Goal: Navigation & Orientation: Find specific page/section

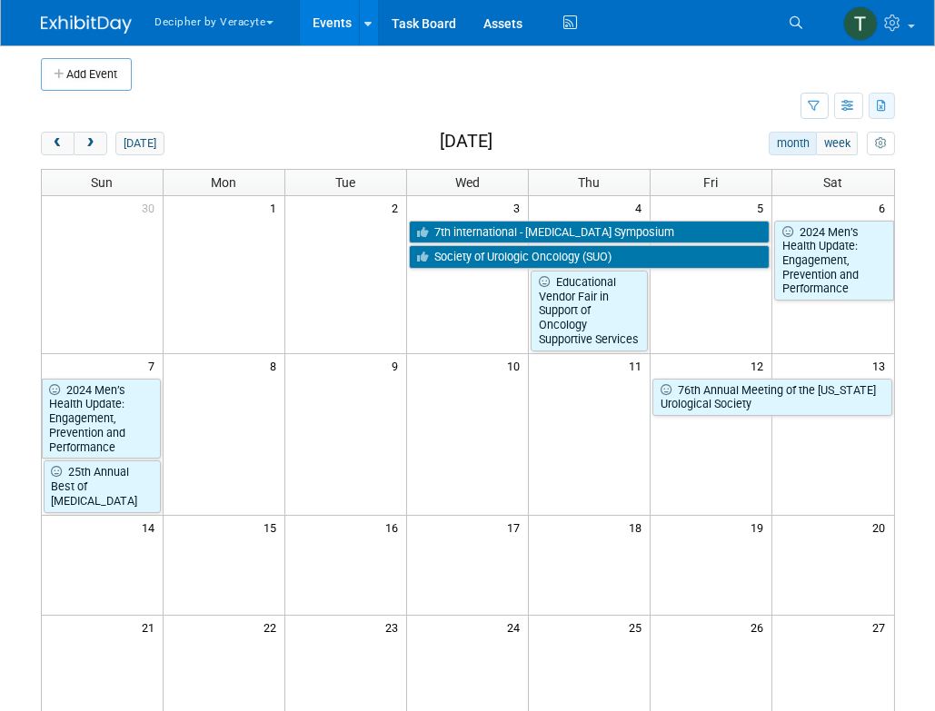
click at [870, 113] on button "button" at bounding box center [882, 106] width 26 height 26
click at [843, 111] on button "button" at bounding box center [848, 106] width 29 height 26
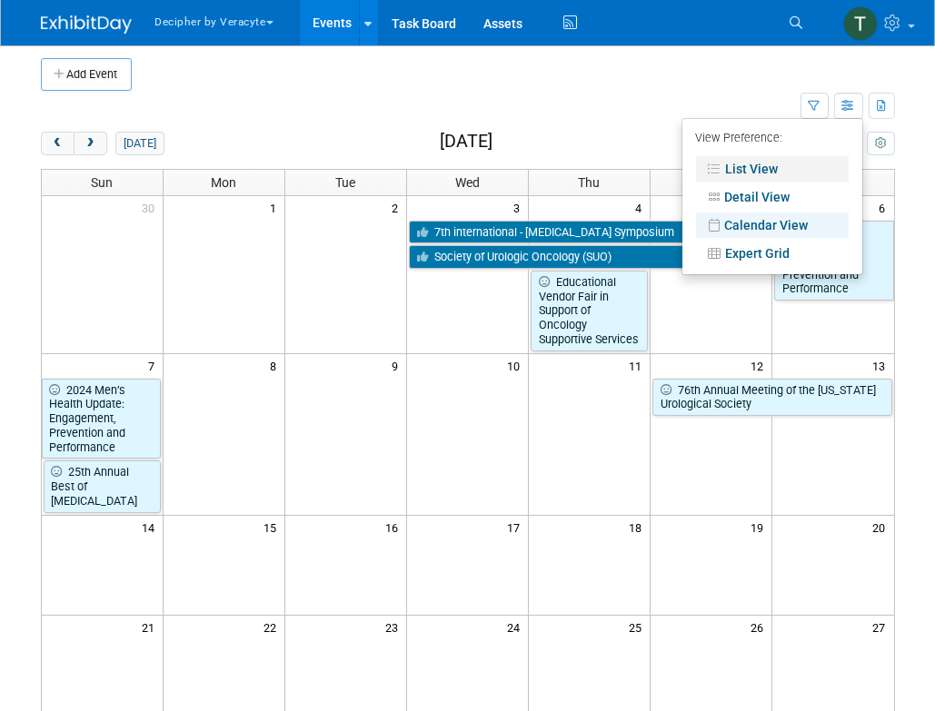
click at [729, 169] on link "List View" at bounding box center [772, 168] width 153 height 25
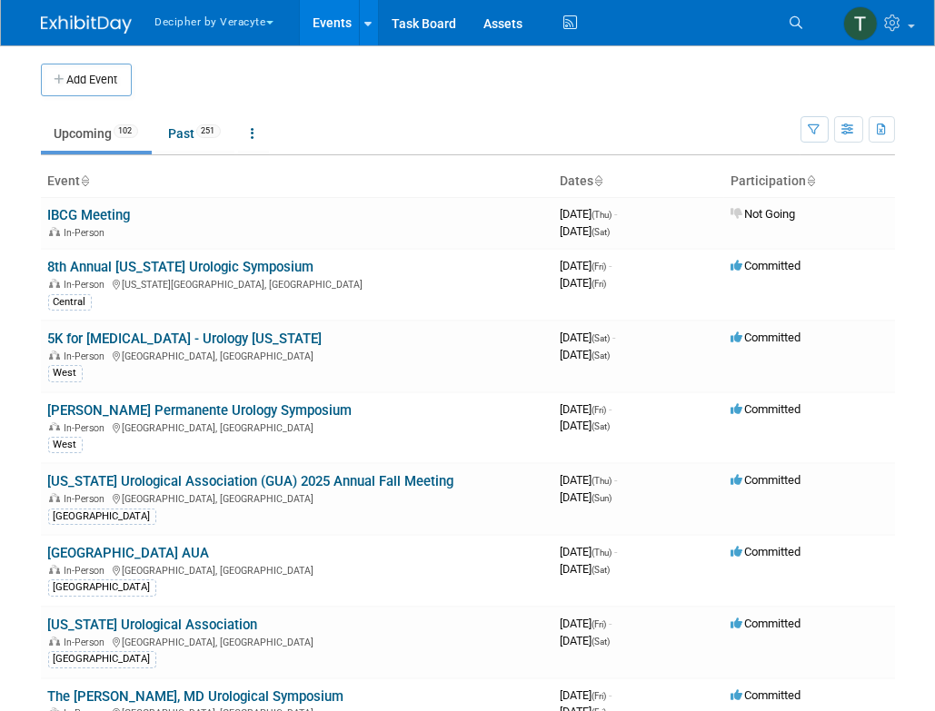
click at [152, 144] on link "Upcoming 102" at bounding box center [96, 133] width 111 height 35
click at [204, 136] on link "Past 251" at bounding box center [194, 133] width 79 height 35
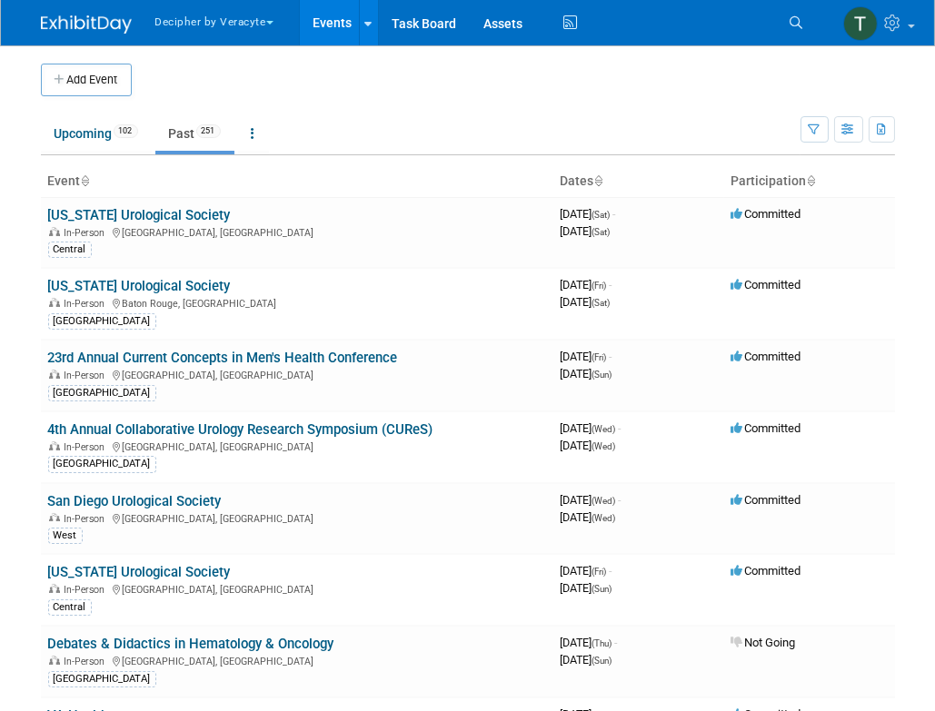
scroll to position [16605, 0]
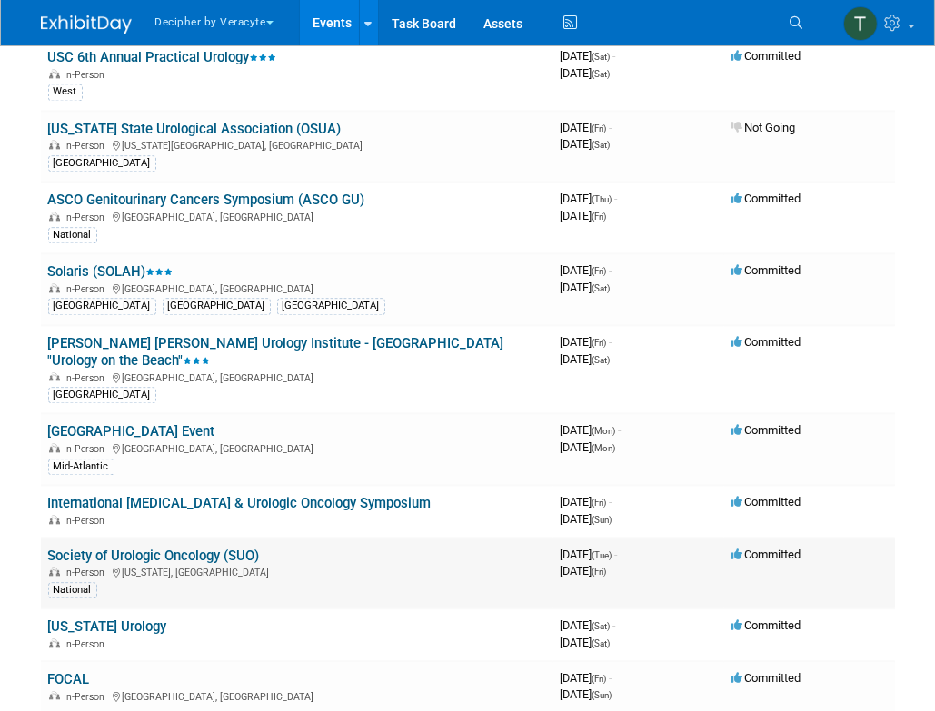
click at [167, 548] on link "Society of Urologic Oncology (SUO)" at bounding box center [154, 556] width 212 height 16
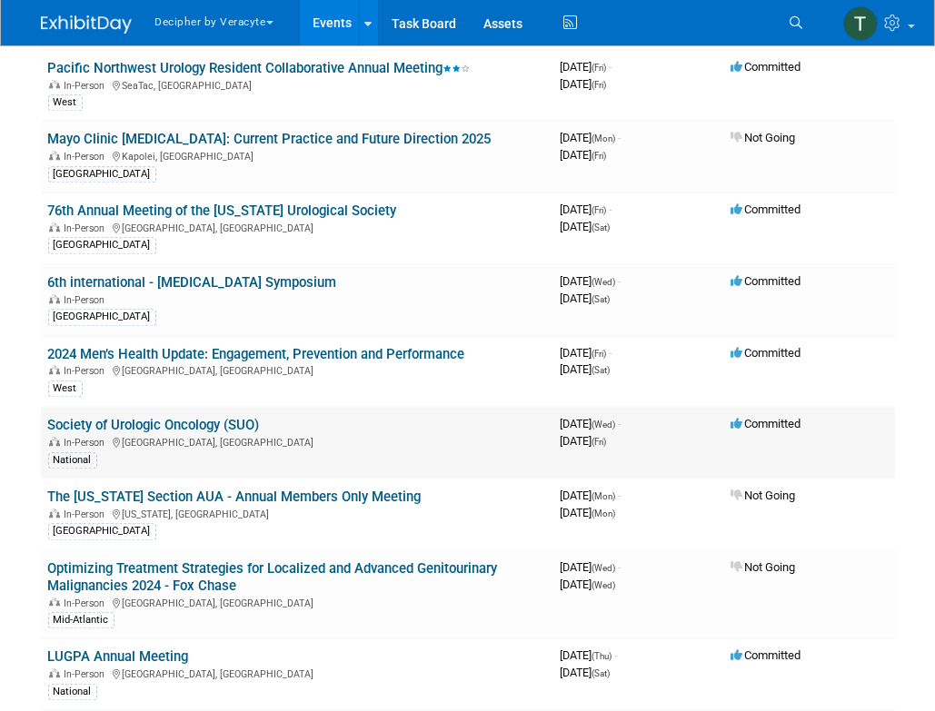
click at [161, 417] on link "Society of Urologic Oncology (SUO)" at bounding box center [154, 425] width 212 height 16
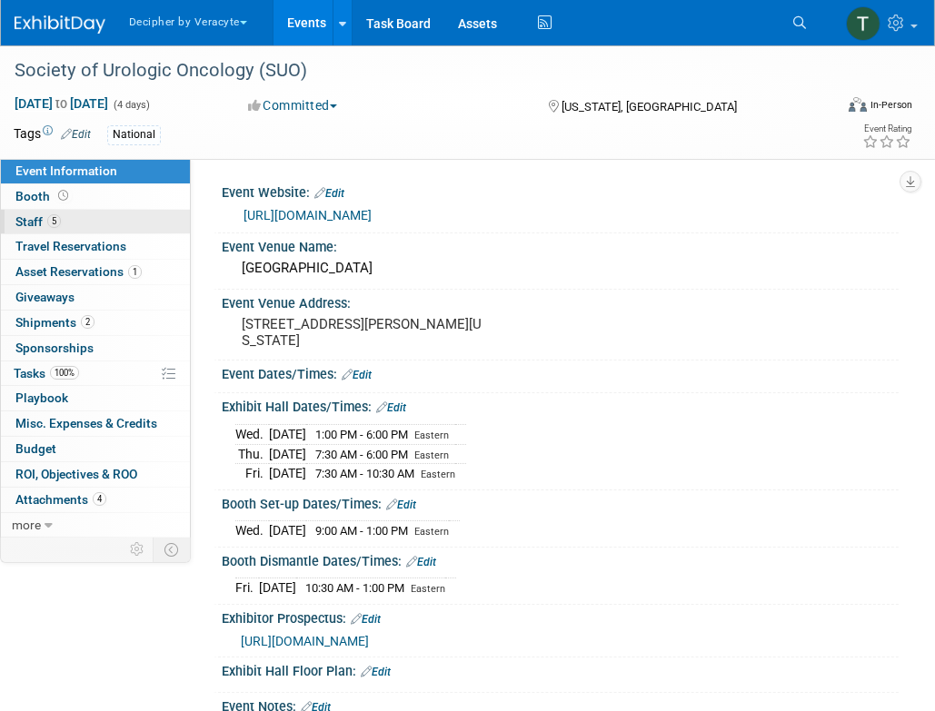
click at [65, 216] on link "5 Staff 5" at bounding box center [95, 222] width 189 height 25
click at [118, 229] on link "8 Staff 8" at bounding box center [95, 222] width 189 height 25
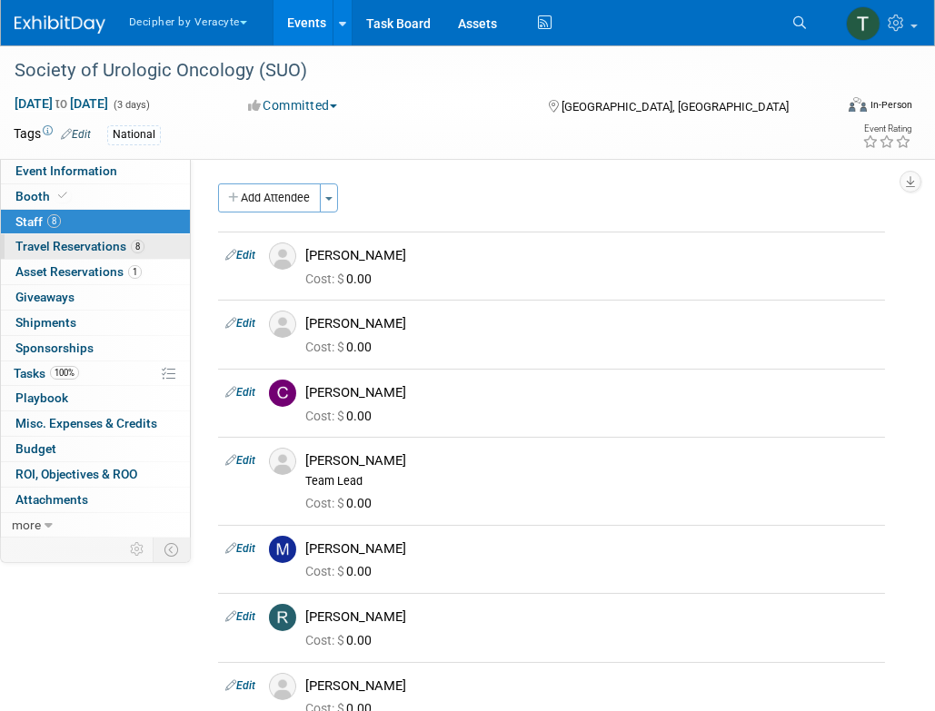
click at [135, 252] on span "8" at bounding box center [138, 247] width 14 height 14
